Goal: Obtain resource: Download file/media

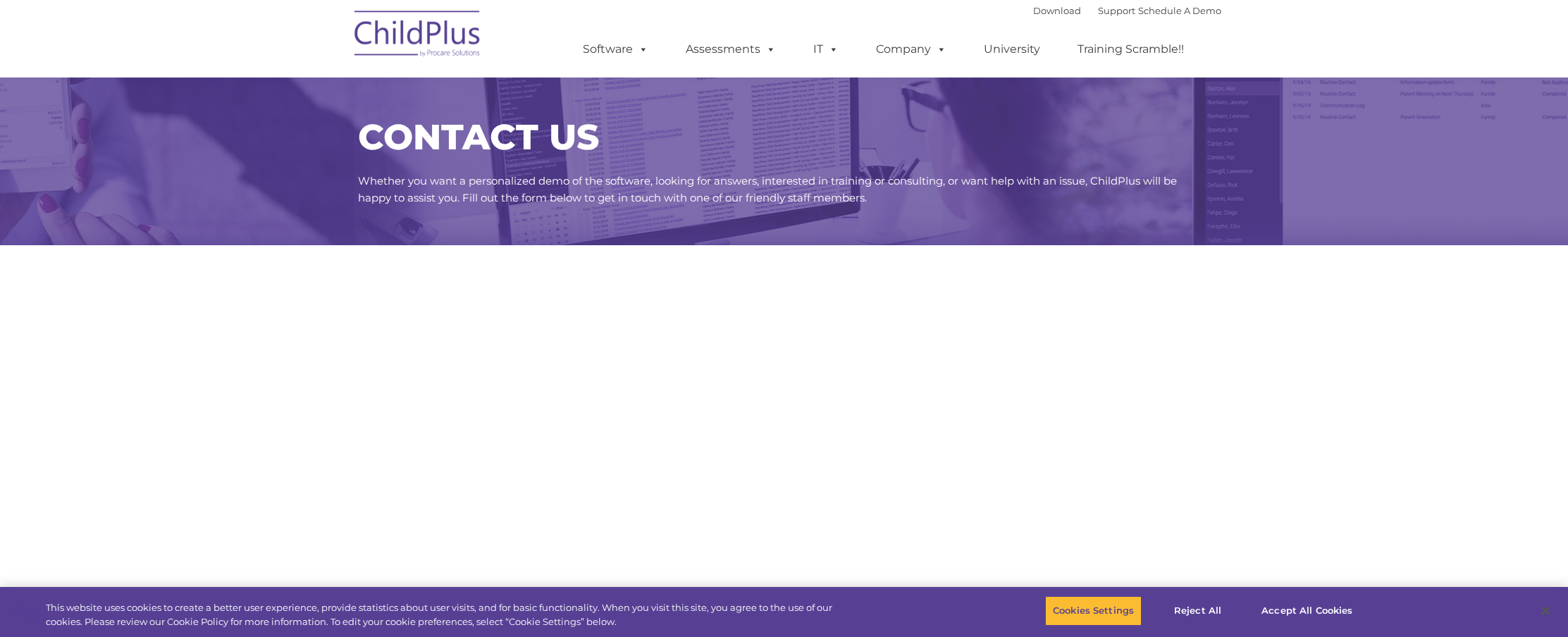
scroll to position [251, 0]
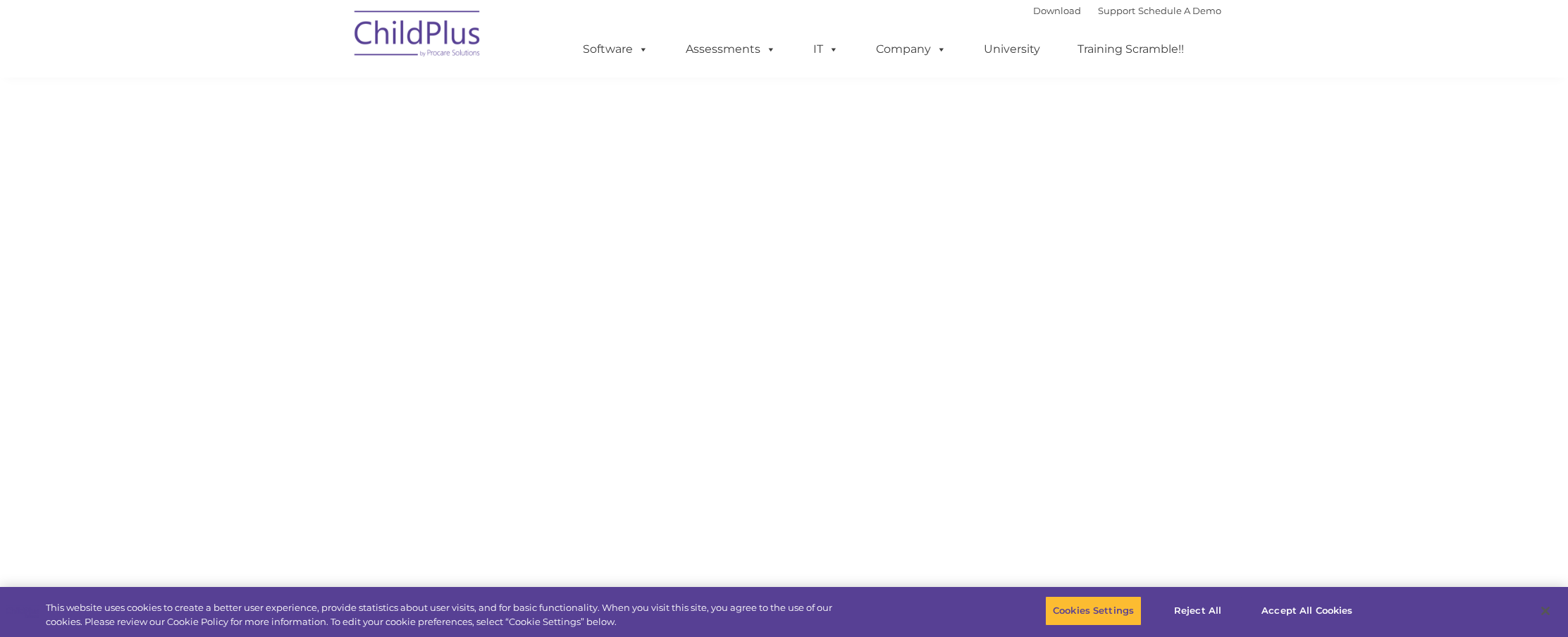
select select "MEDIUM"
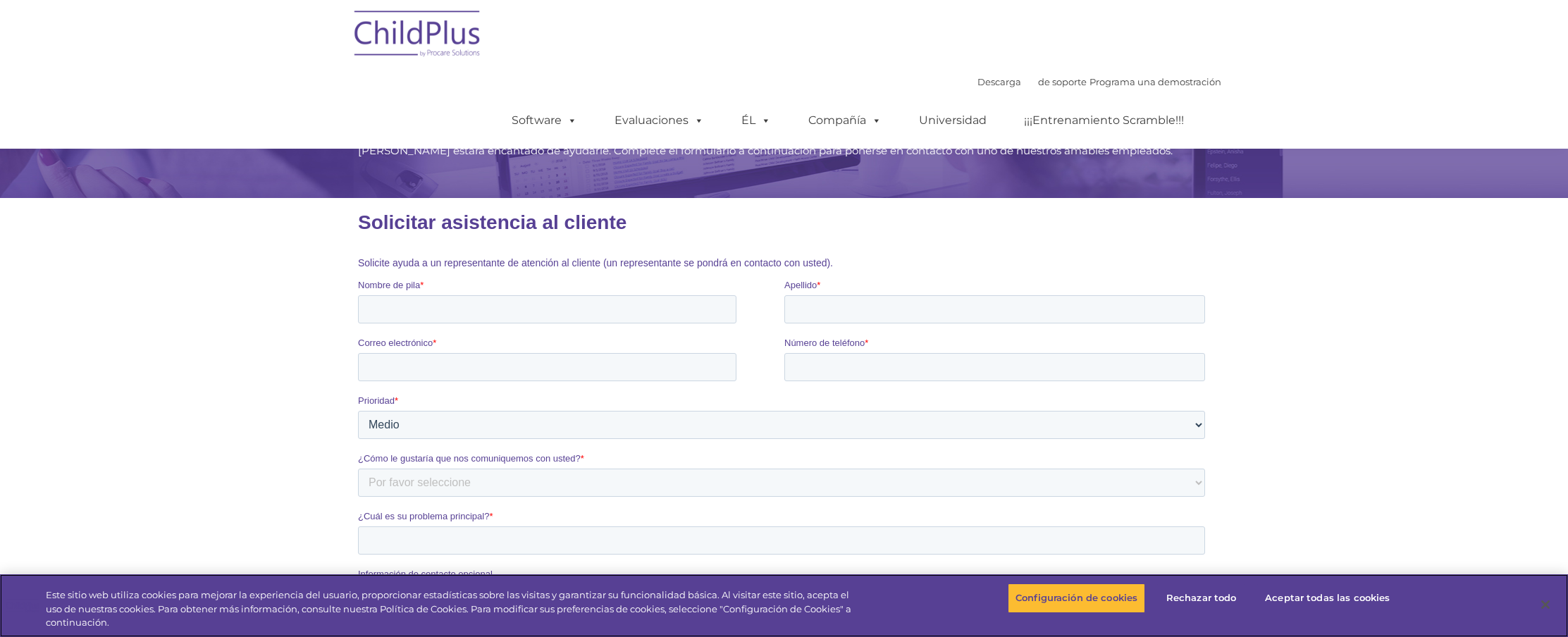
scroll to position [0, 0]
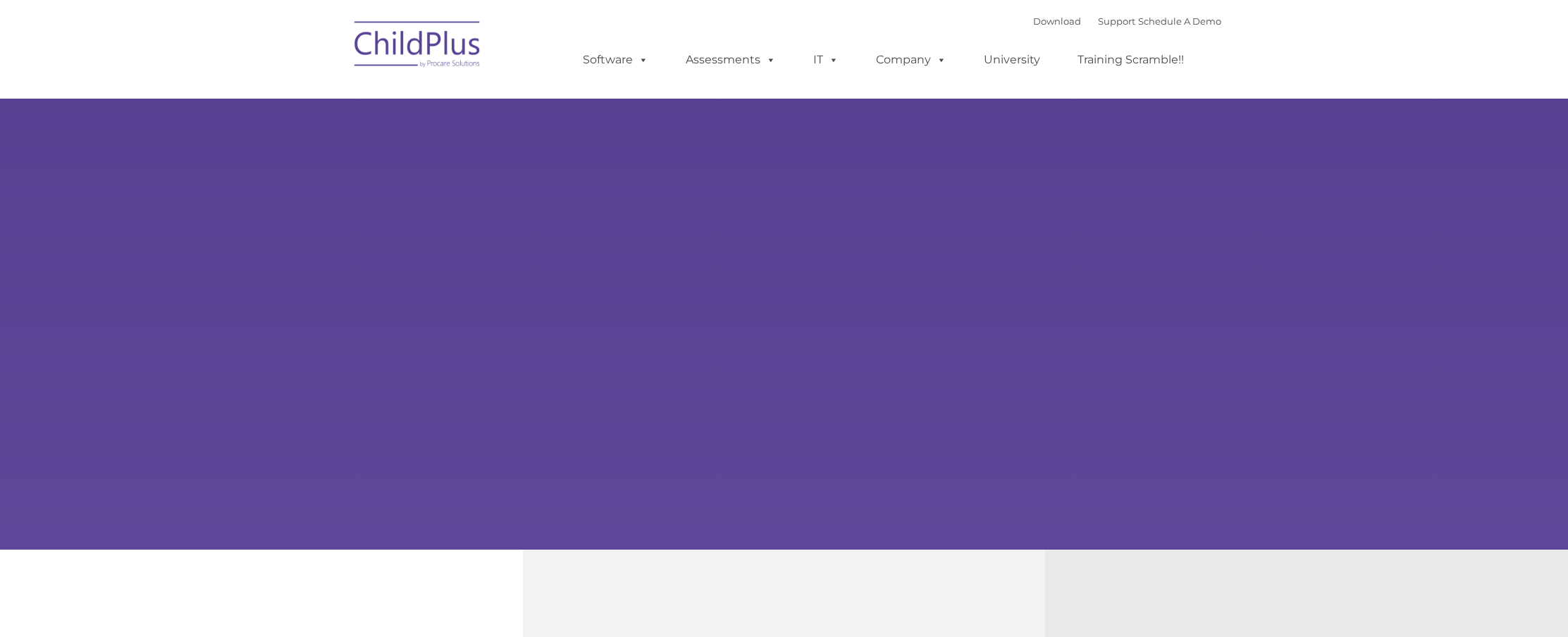
select select "MEDIUM"
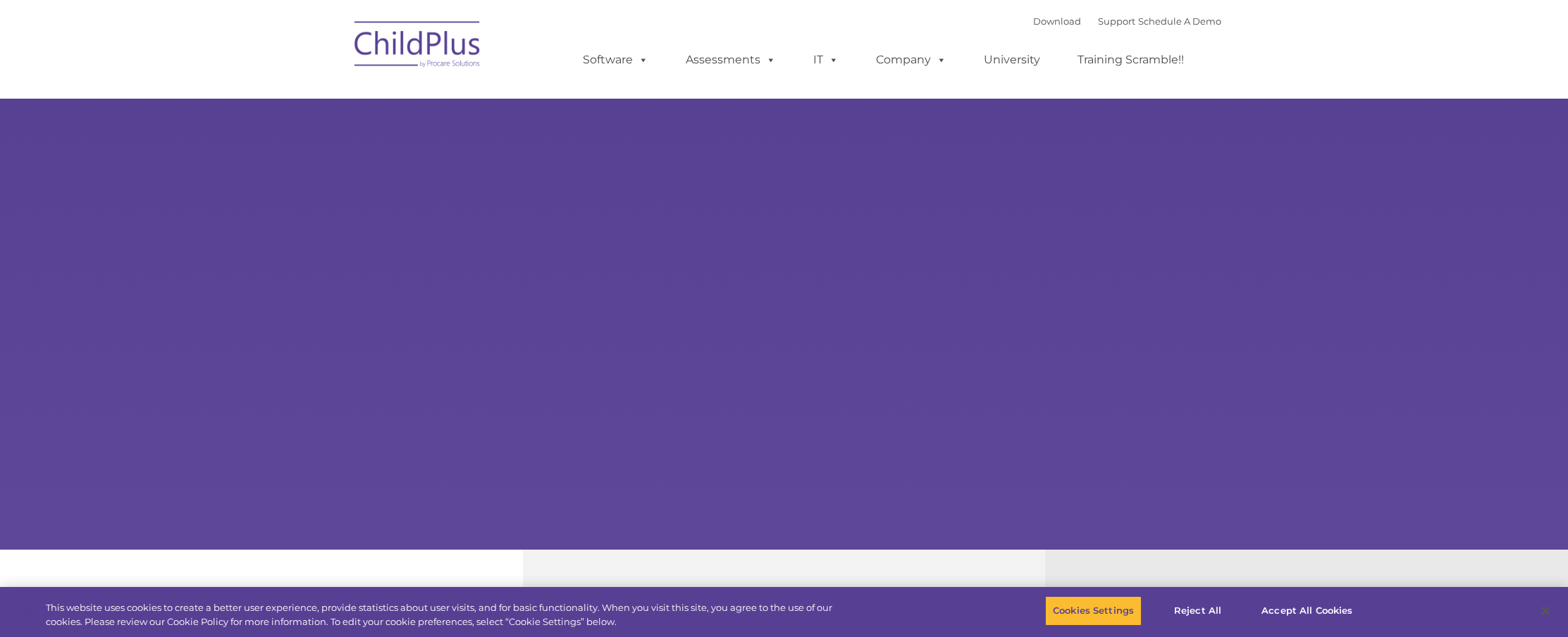
select select "MEDIUM"
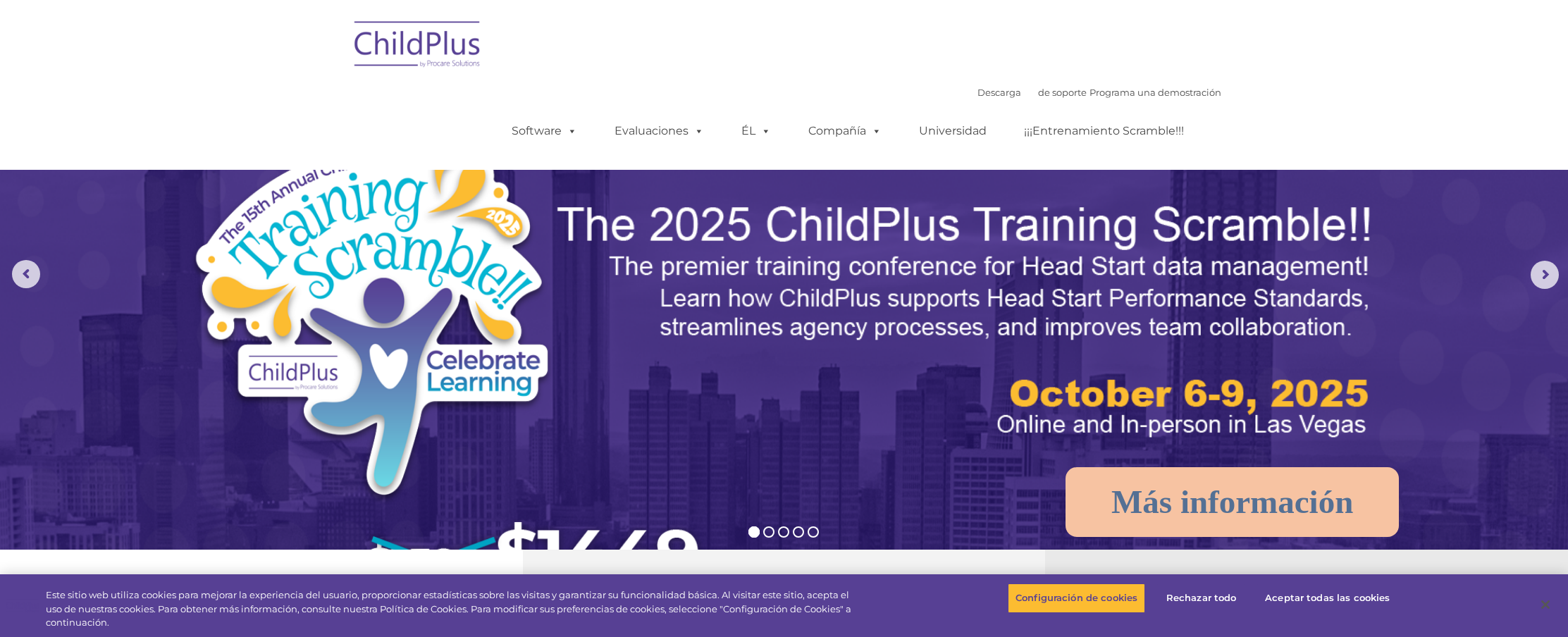
click at [1367, 93] on nav "Descarga de soporte | Programa una demostración  MENÚ MENÚ Software ChildPlus:…" at bounding box center [784, 85] width 1568 height 170
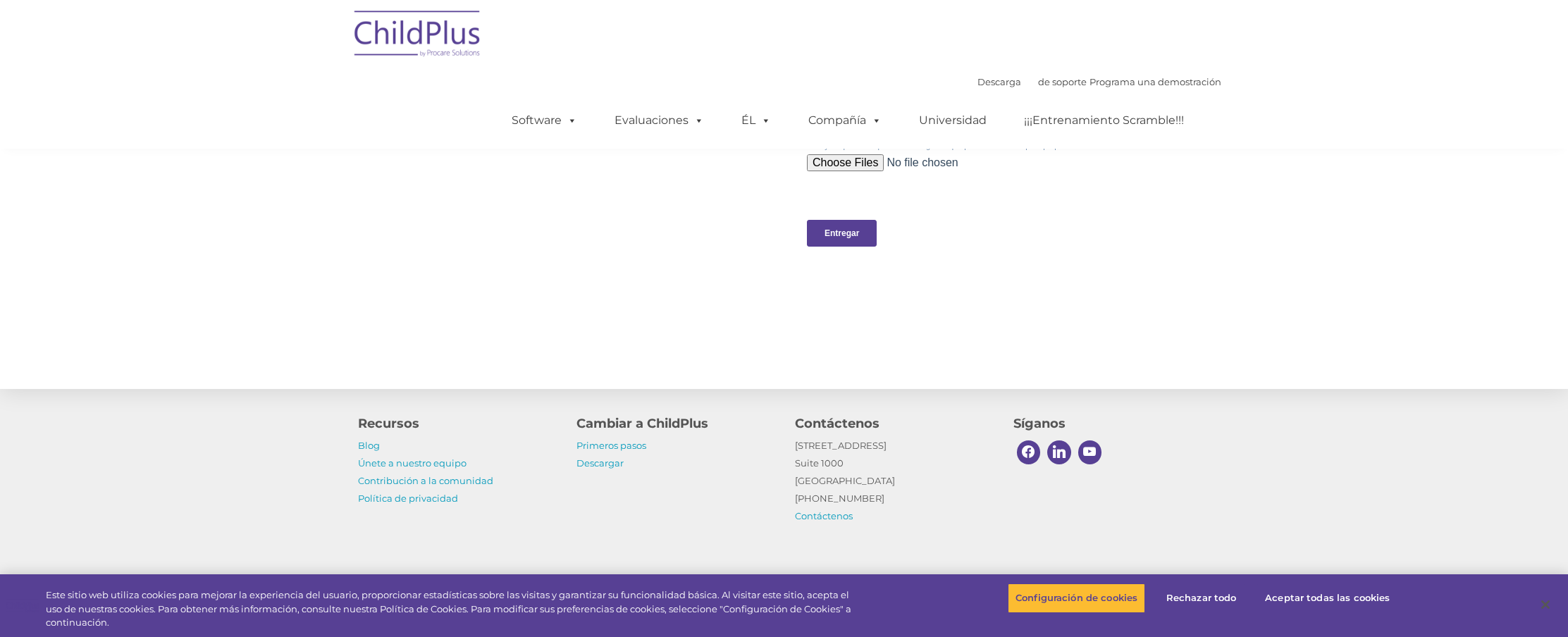
scroll to position [1374, 0]
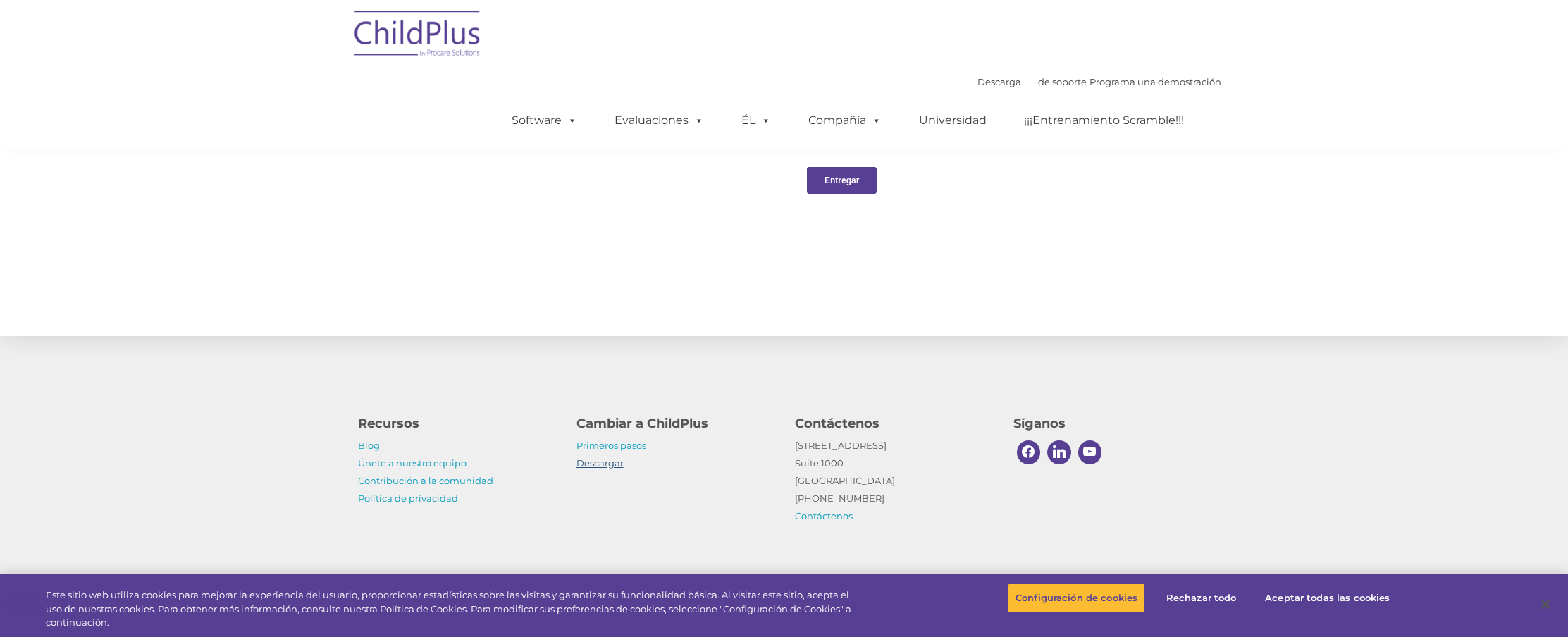
drag, startPoint x: 614, startPoint y: 457, endPoint x: 616, endPoint y: 464, distance: 7.3
click at [614, 458] on font "Descargar" at bounding box center [599, 462] width 47 height 11
